Goal: Entertainment & Leisure: Consume media (video, audio)

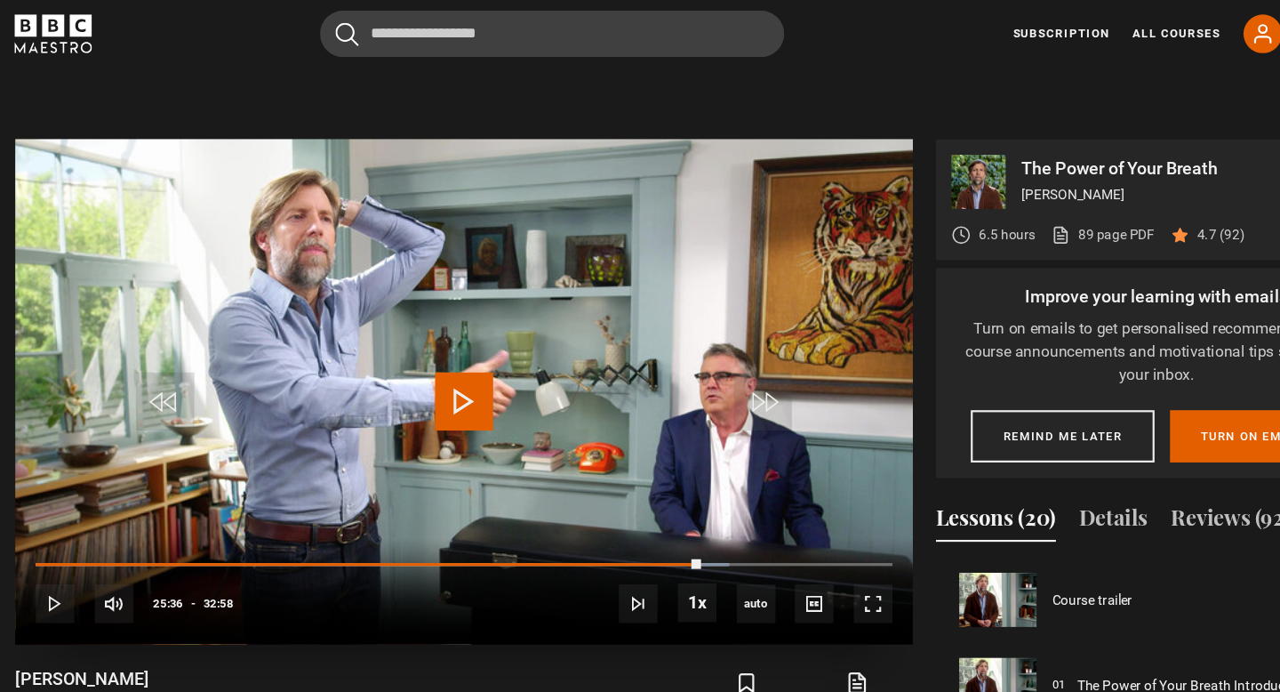
scroll to position [1259, 0]
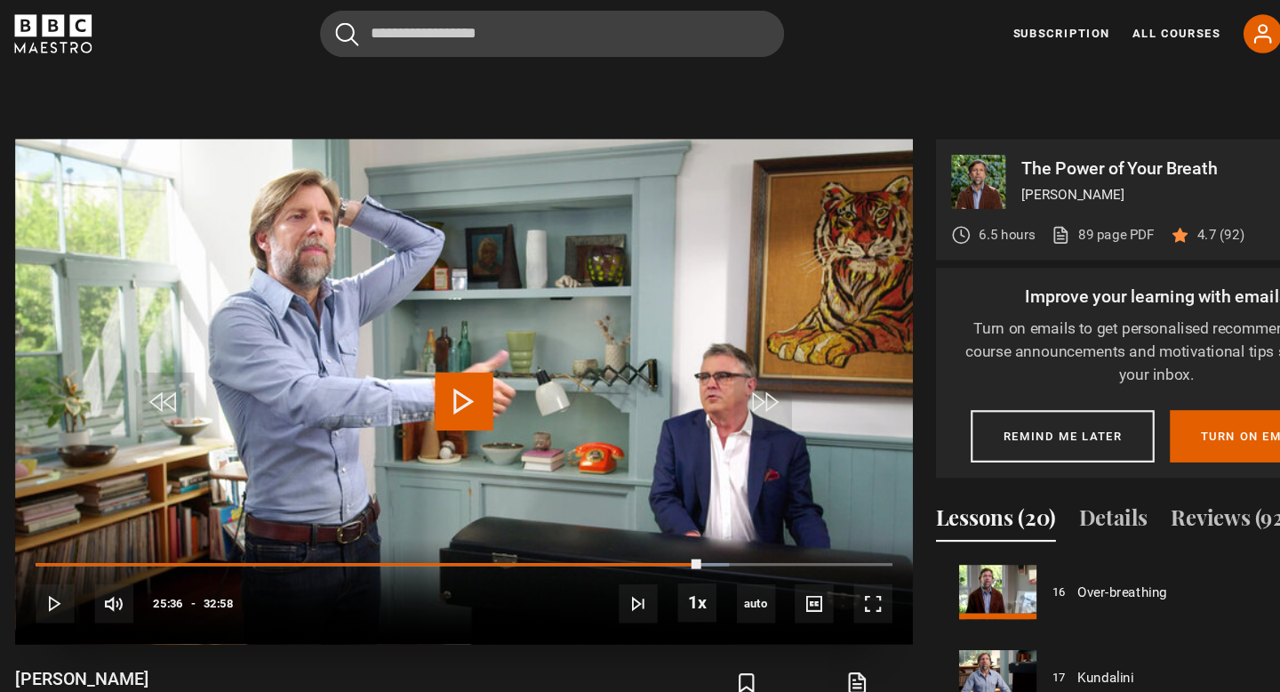
click at [436, 358] on span "Video Player" at bounding box center [426, 368] width 53 height 53
click at [431, 371] on span "Video Player" at bounding box center [426, 368] width 53 height 53
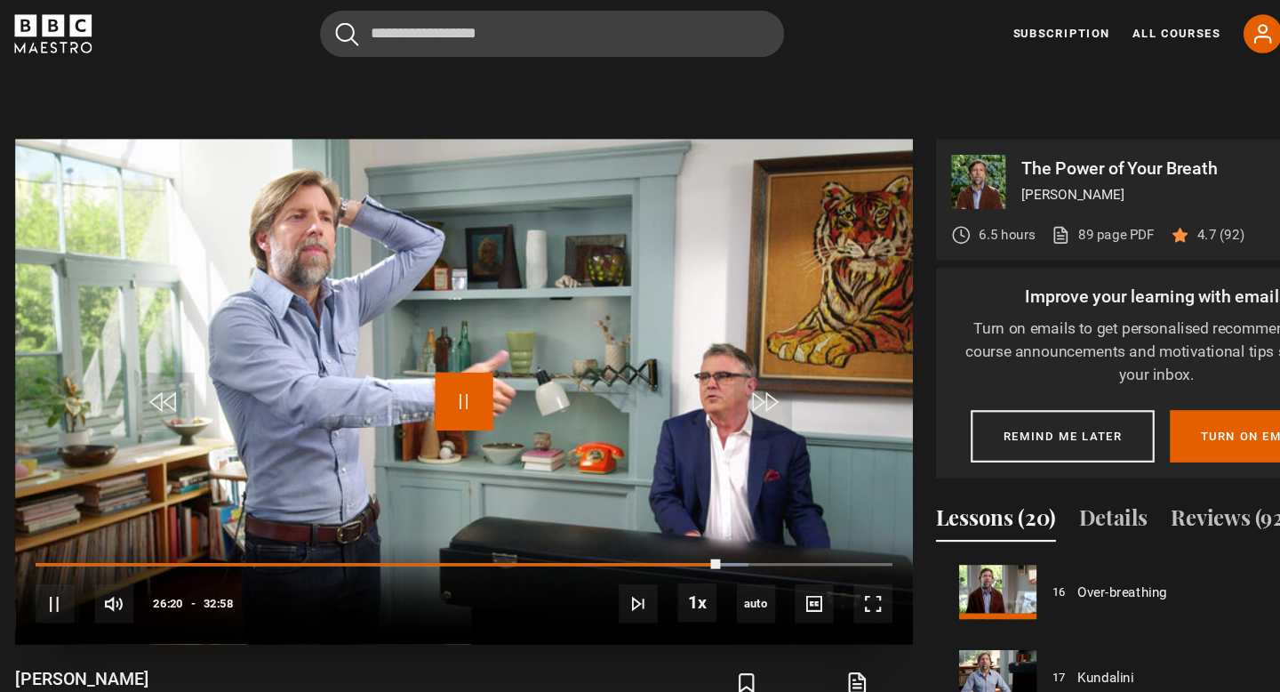
click at [432, 371] on span "Video Player" at bounding box center [426, 368] width 53 height 53
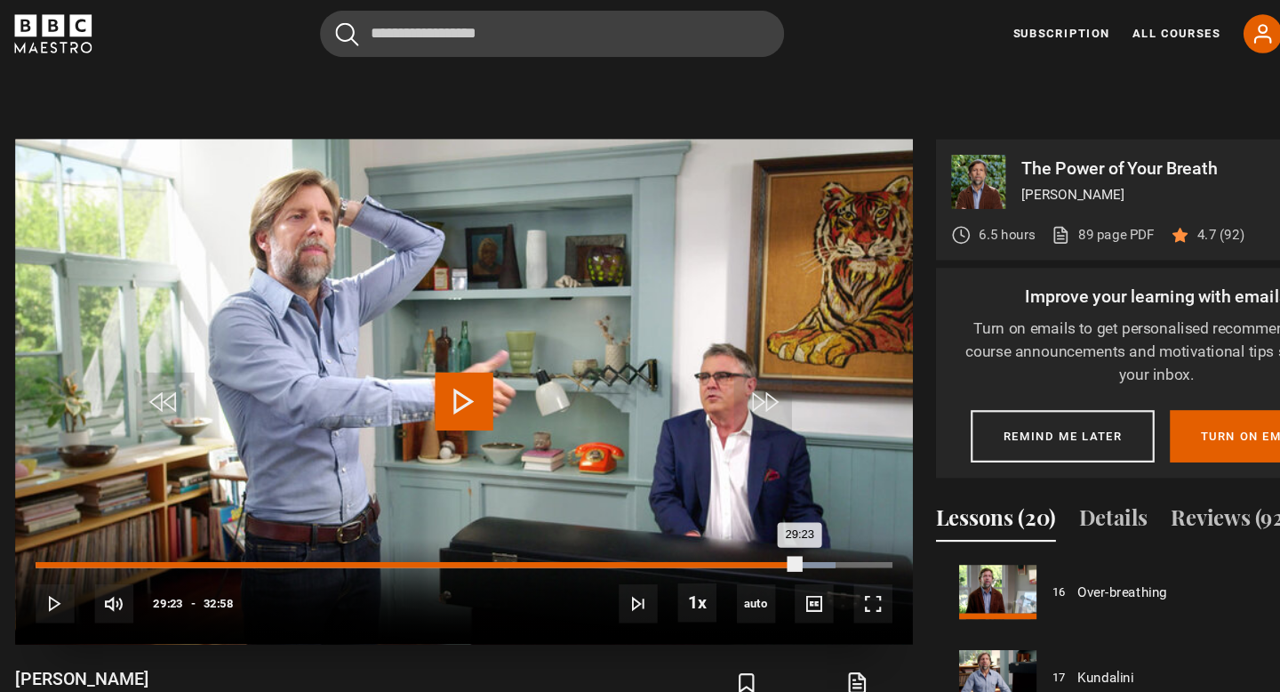
click at [732, 516] on div "29:23" at bounding box center [384, 518] width 702 height 5
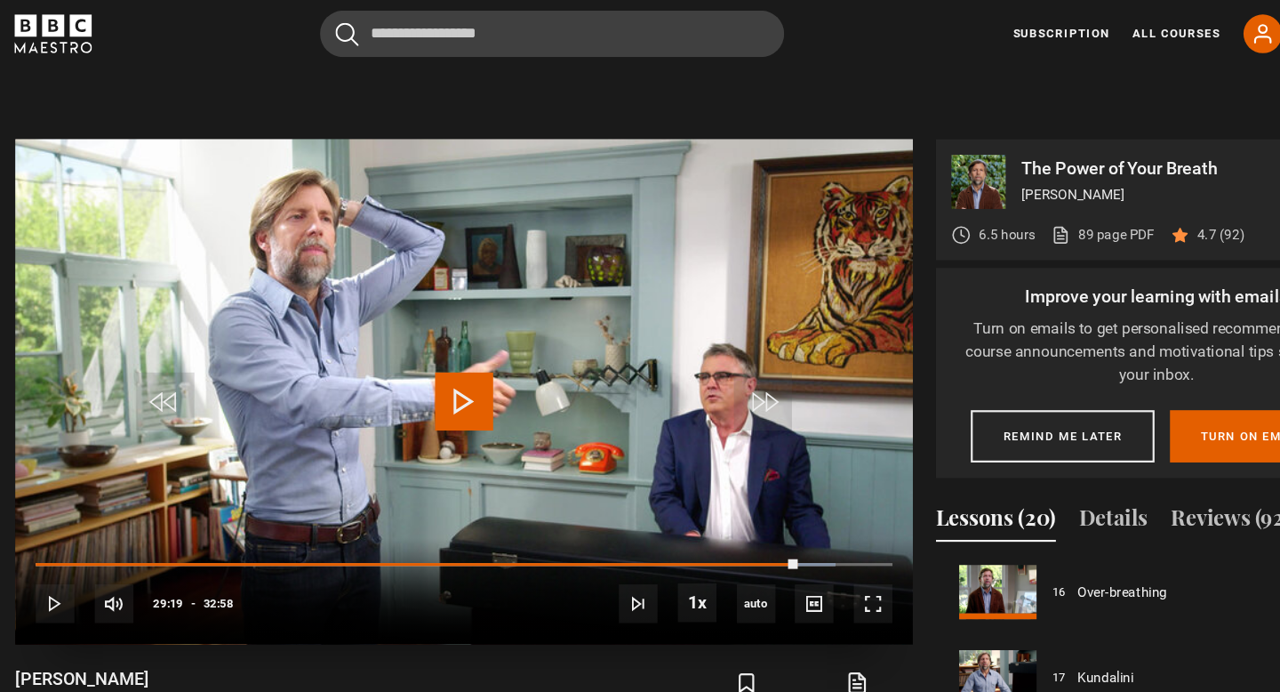
click at [422, 371] on span "Video Player" at bounding box center [426, 368] width 53 height 53
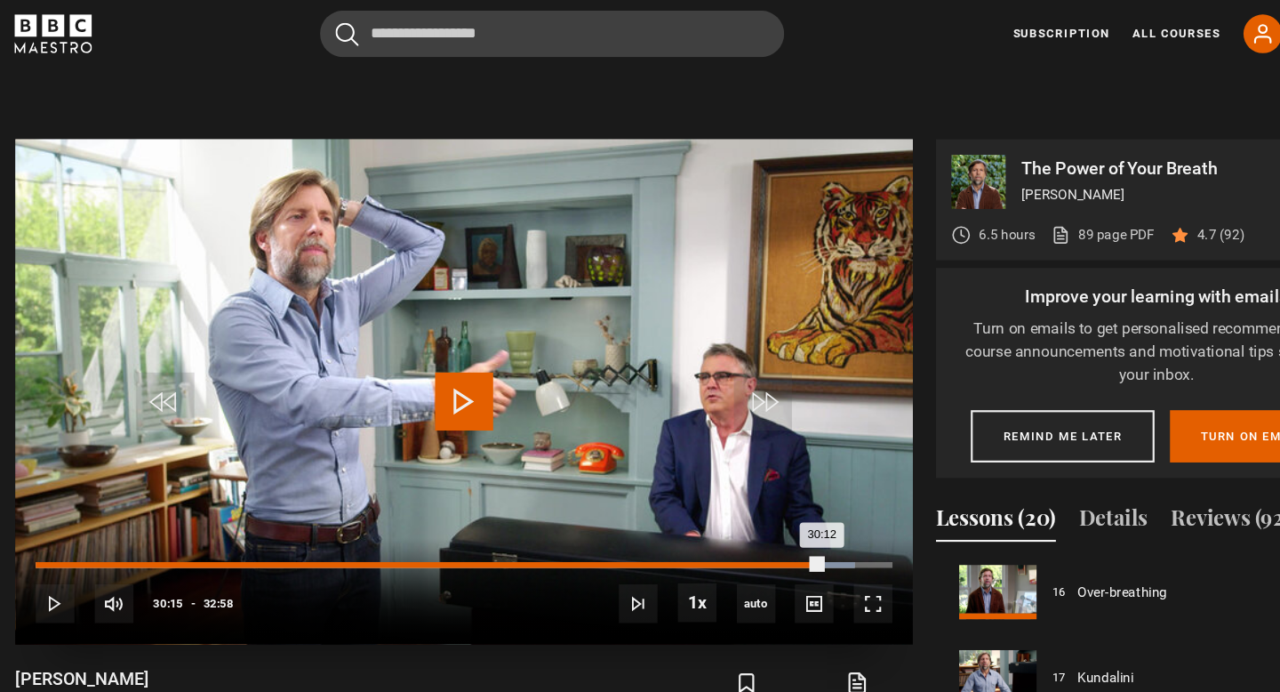
click at [754, 519] on div "30:12" at bounding box center [394, 518] width 723 height 5
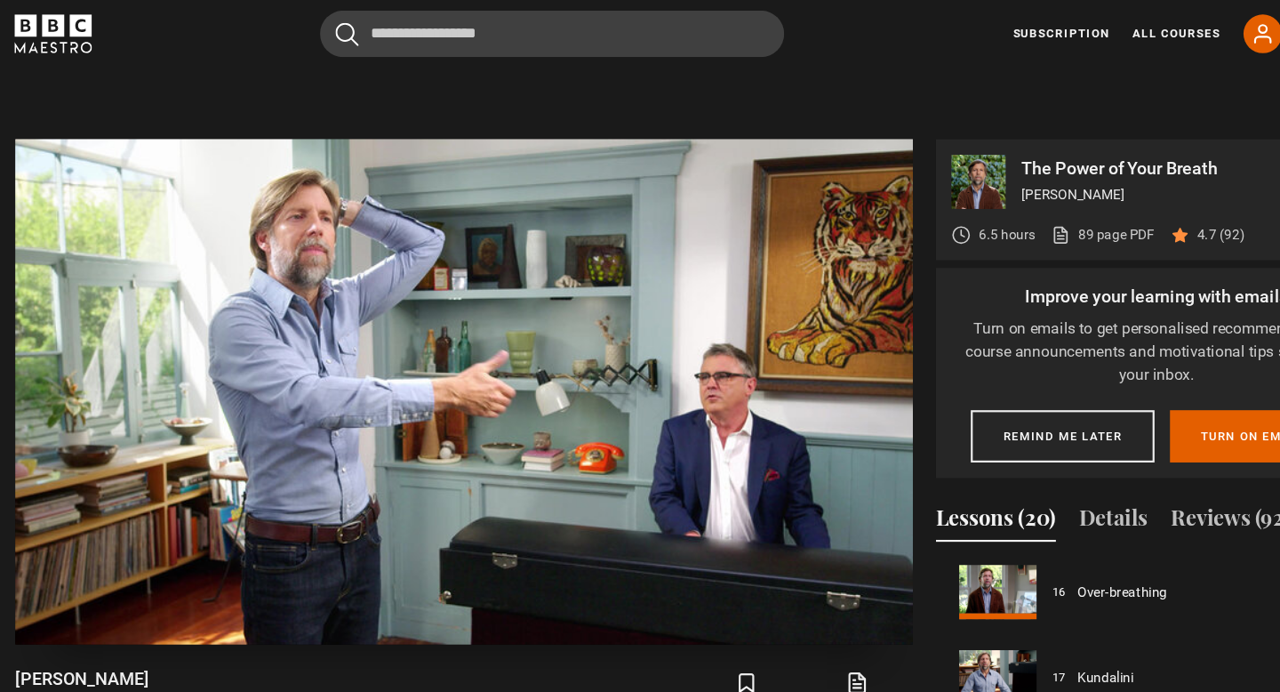
click at [503, 345] on video "Video Player" at bounding box center [426, 360] width 825 height 464
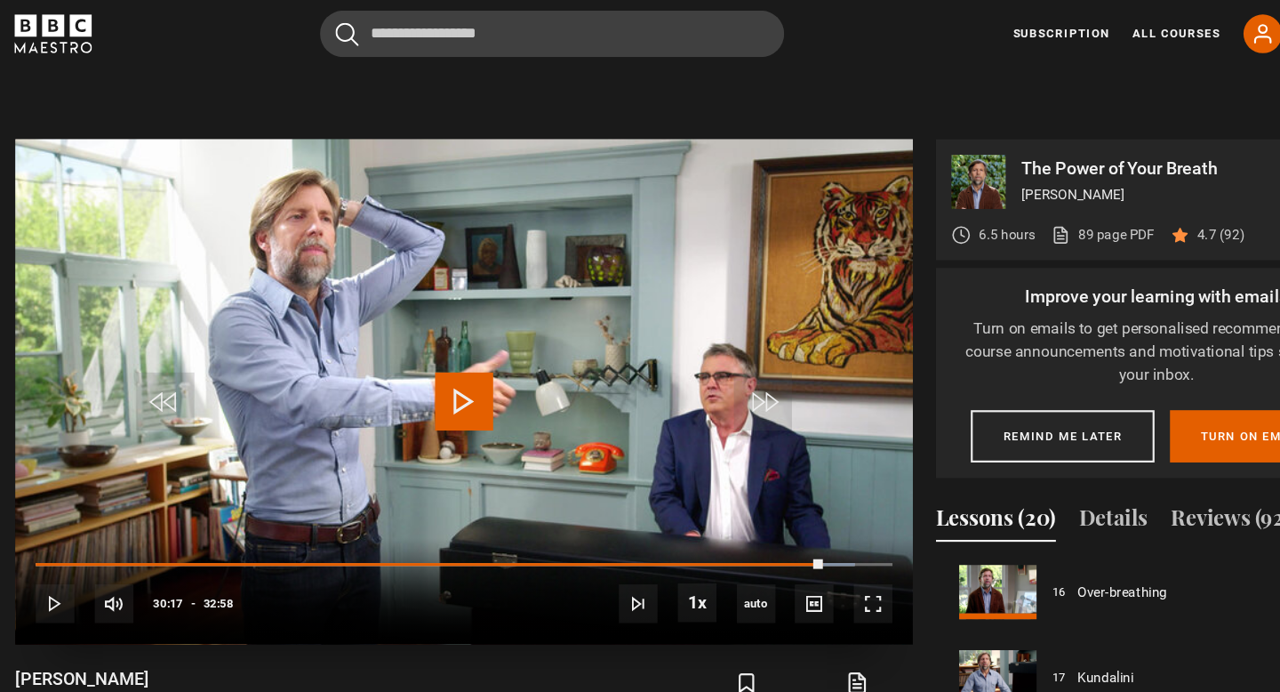
click at [503, 345] on video "Video Player" at bounding box center [426, 360] width 825 height 464
click at [492, 367] on video "Video Player" at bounding box center [426, 360] width 825 height 464
click at [488, 372] on video "Video Player" at bounding box center [426, 360] width 825 height 464
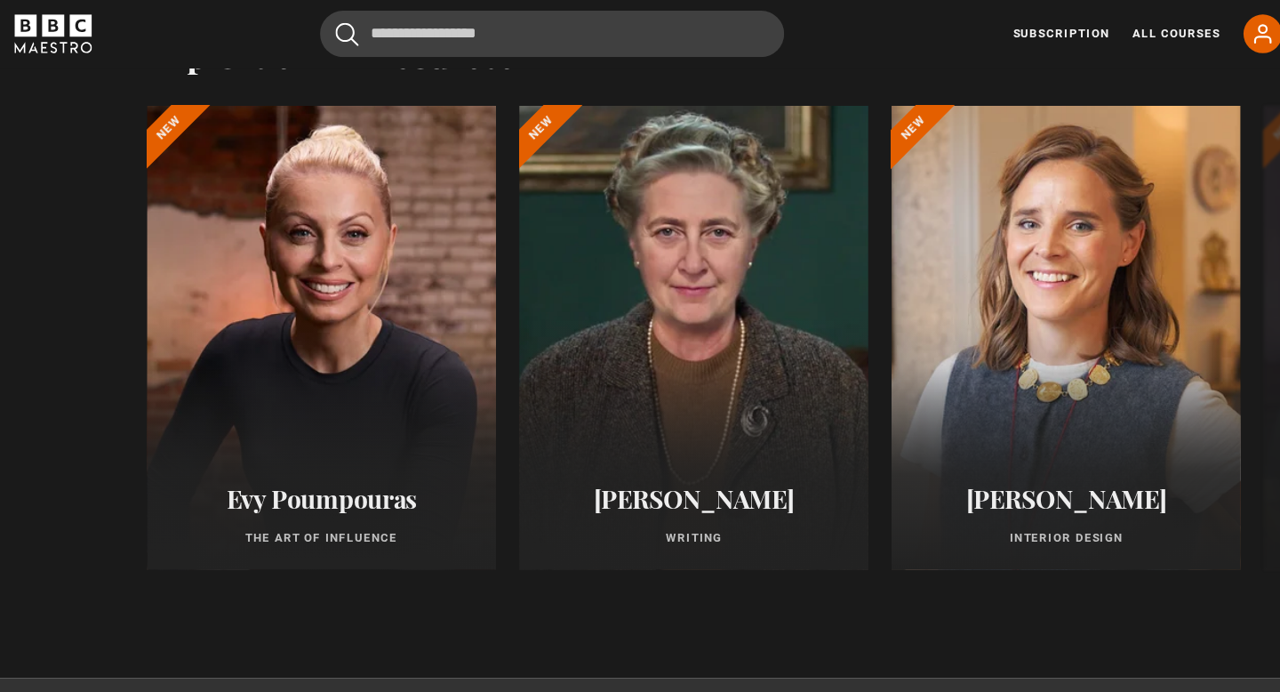
scroll to position [1629, 0]
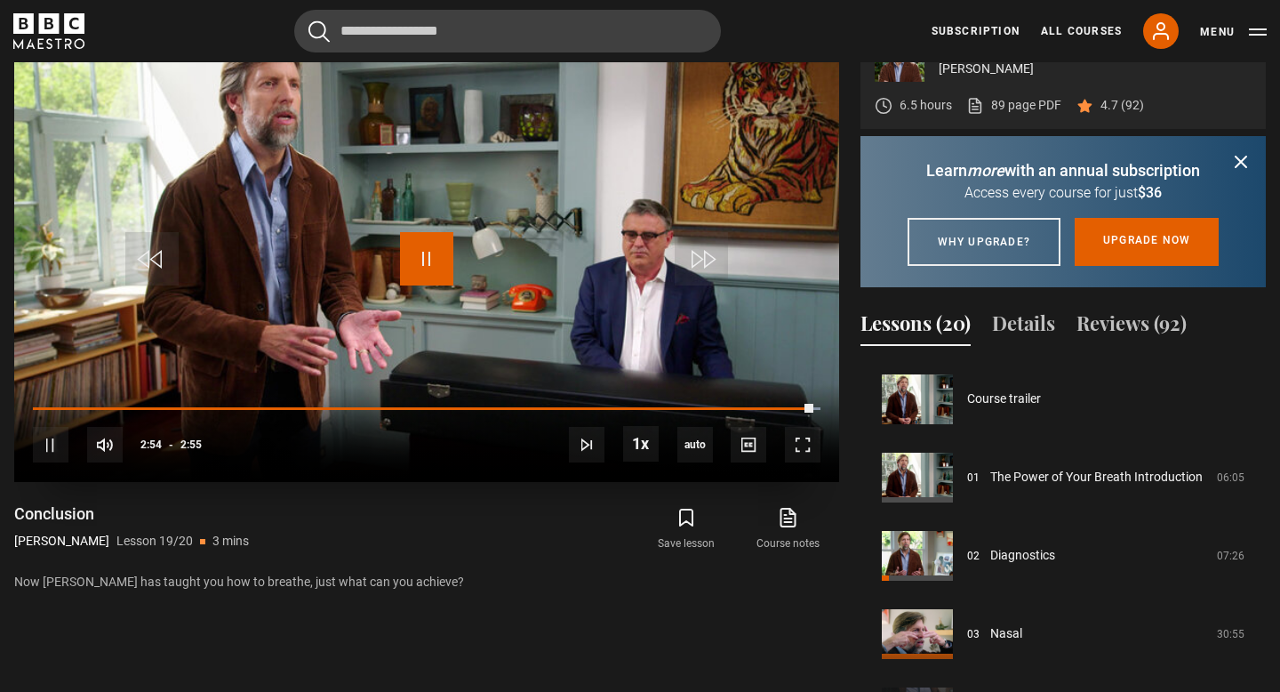
click at [423, 254] on span "Video Player" at bounding box center [426, 258] width 53 height 53
click at [420, 266] on span "Video Player" at bounding box center [426, 258] width 53 height 53
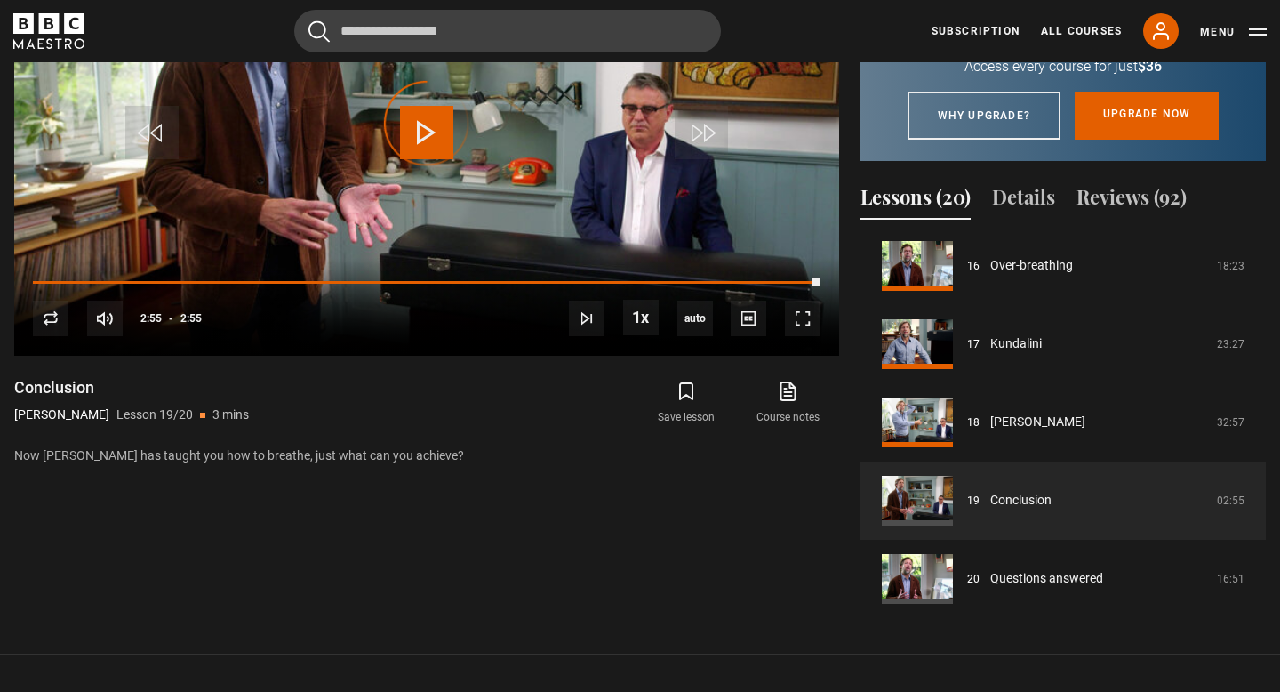
scroll to position [896, 0]
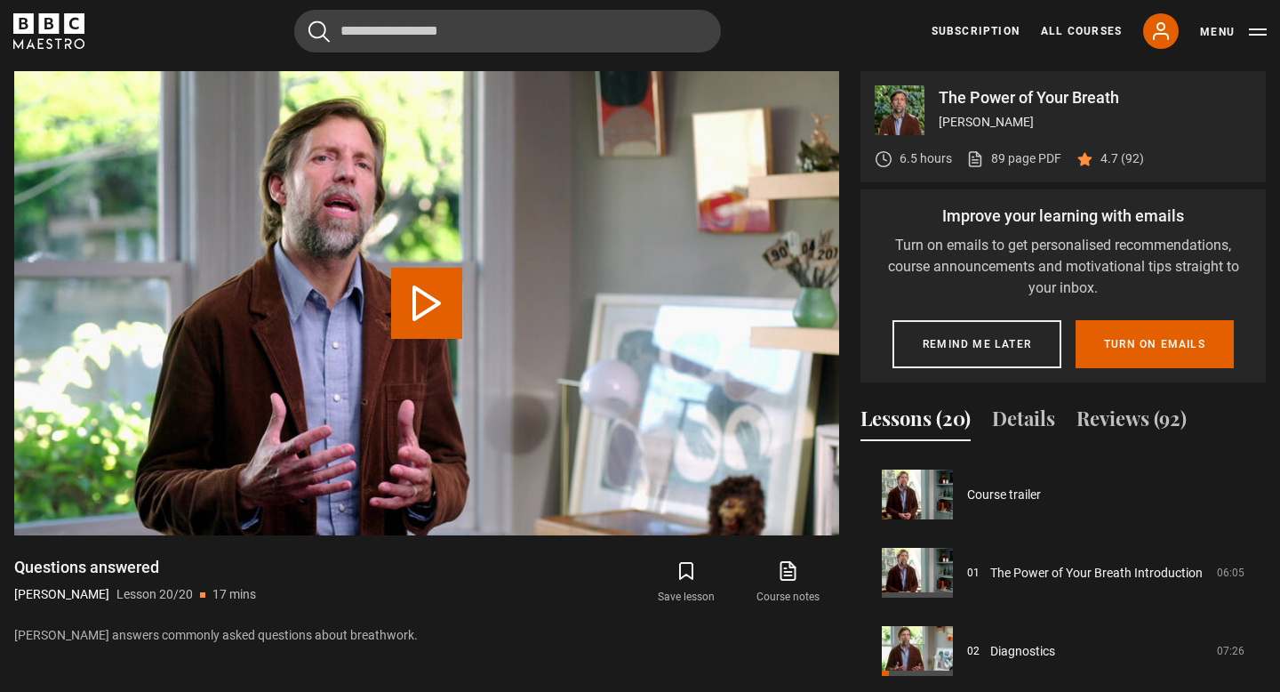
scroll to position [1259, 0]
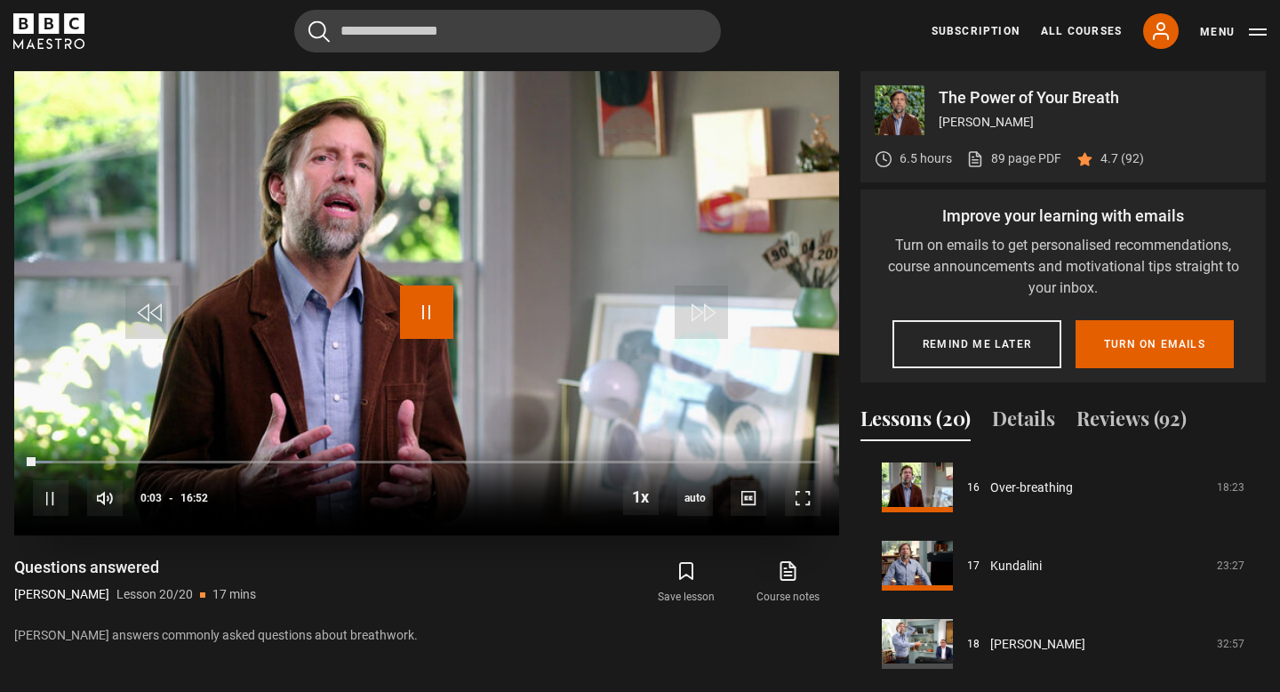
click at [421, 317] on span "Video Player" at bounding box center [426, 311] width 53 height 53
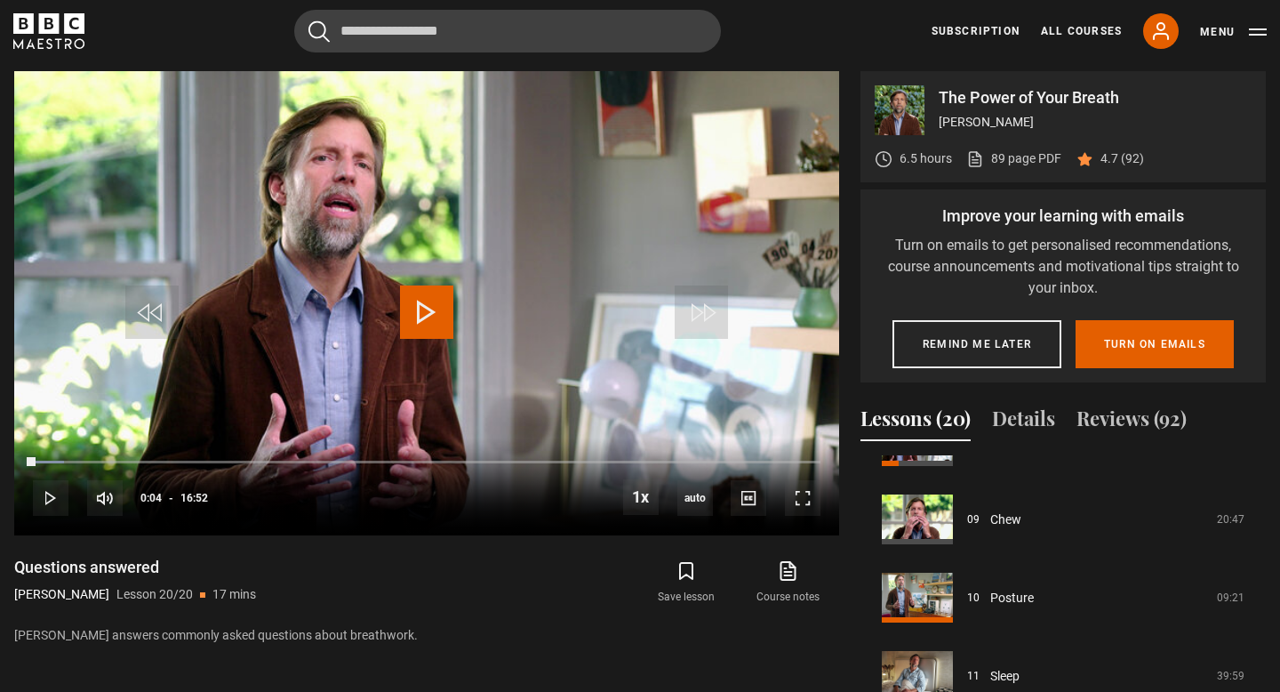
scroll to position [681, 0]
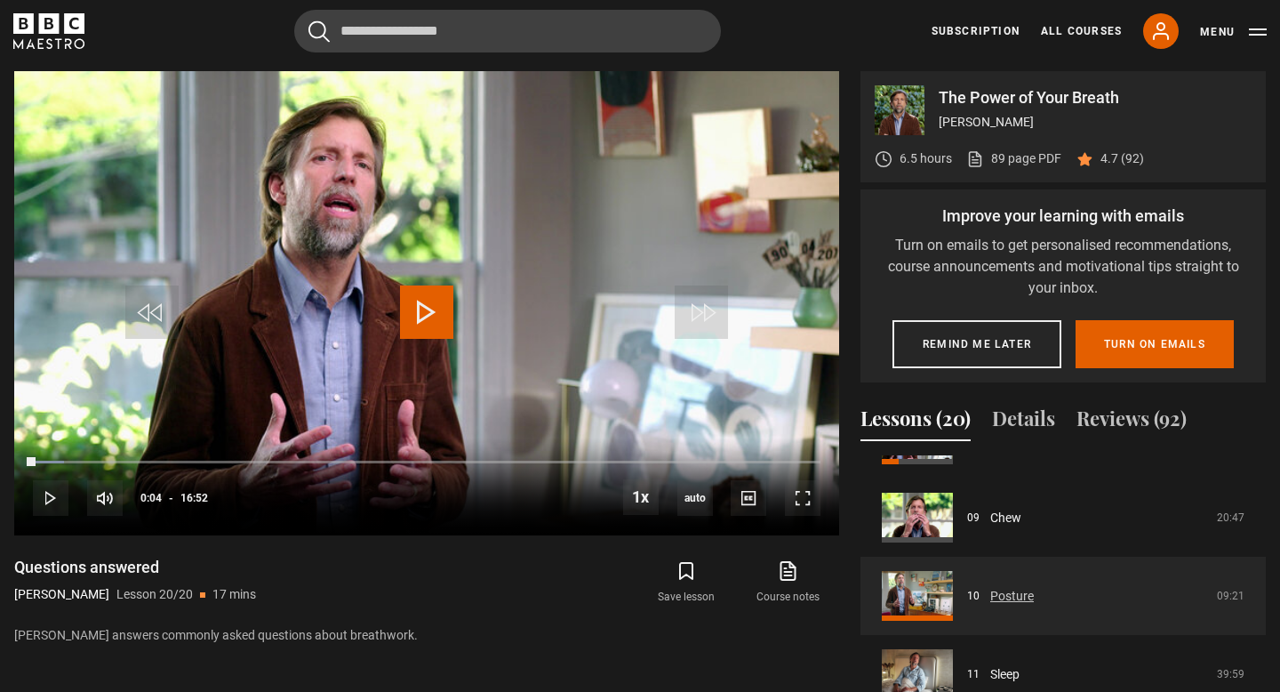
click at [990, 590] on link "Posture" at bounding box center [1012, 596] width 44 height 19
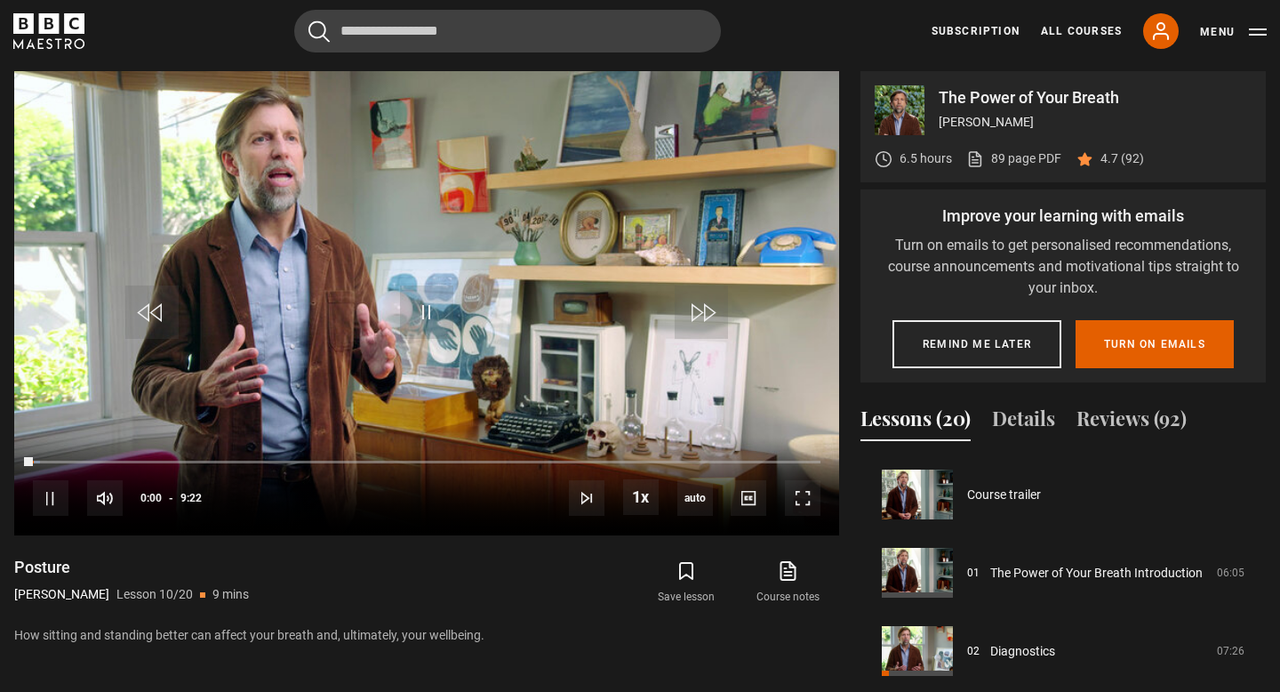
scroll to position [704, 0]
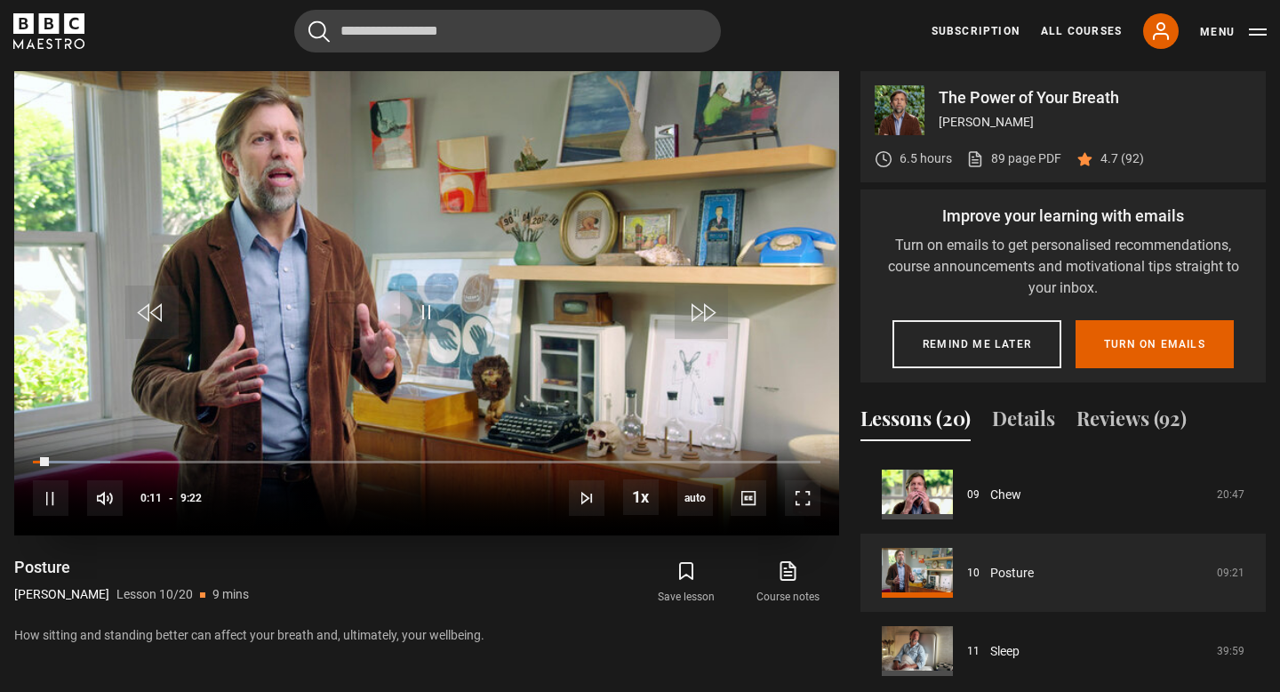
click at [482, 284] on video "Video Player" at bounding box center [426, 303] width 825 height 464
